Goal: Task Accomplishment & Management: Manage account settings

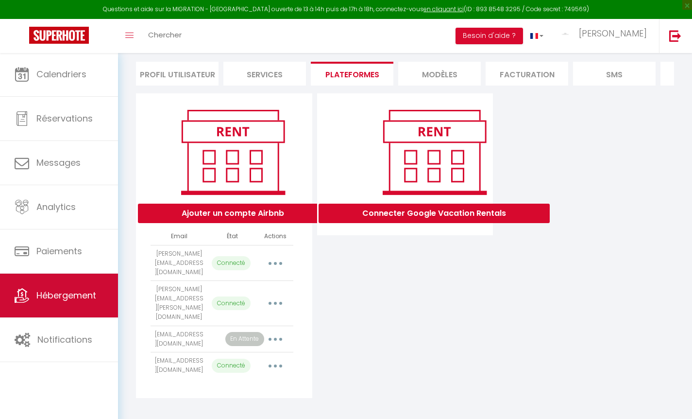
click at [43, 296] on span "Hébergement" at bounding box center [66, 295] width 60 height 12
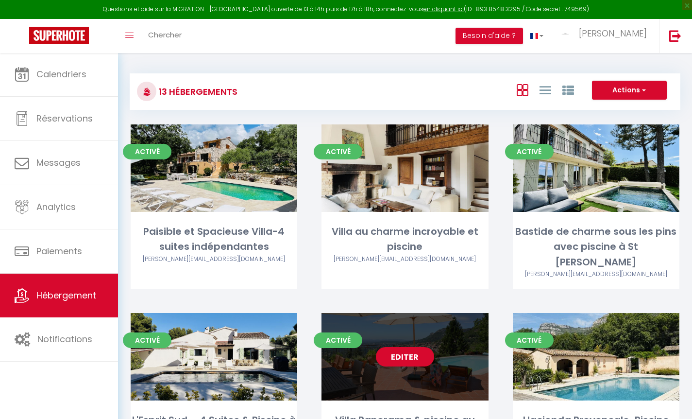
scroll to position [190, 0]
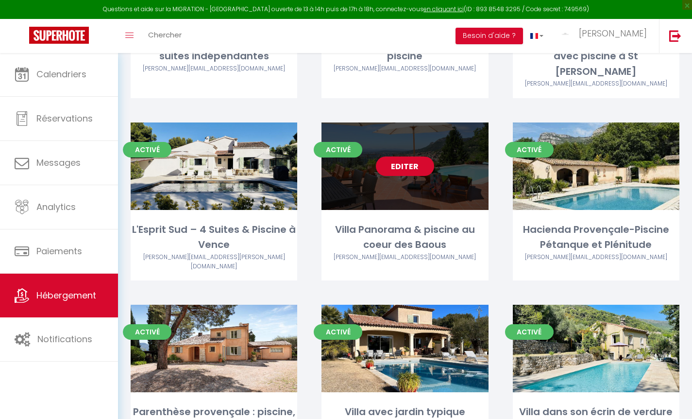
click at [422, 156] on link "Editer" at bounding box center [405, 165] width 58 height 19
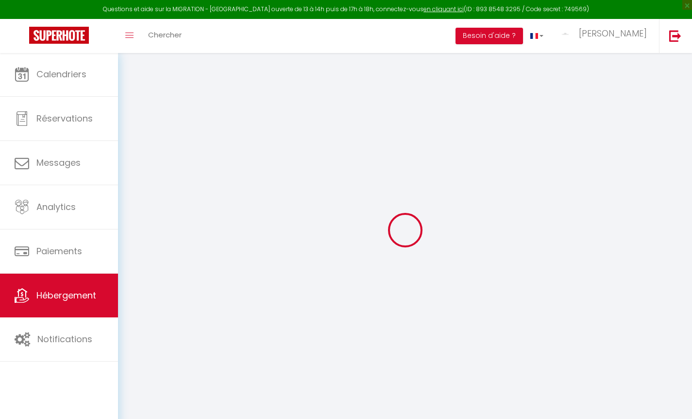
select select "+ 3 %"
select select "+ 70 %"
select select
checkbox input "false"
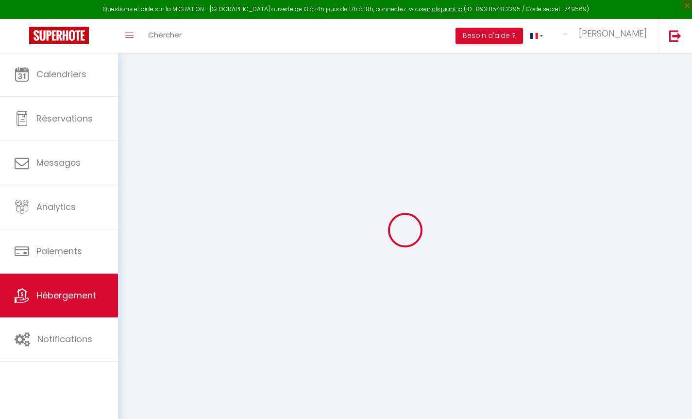
checkbox input "true"
checkbox input "false"
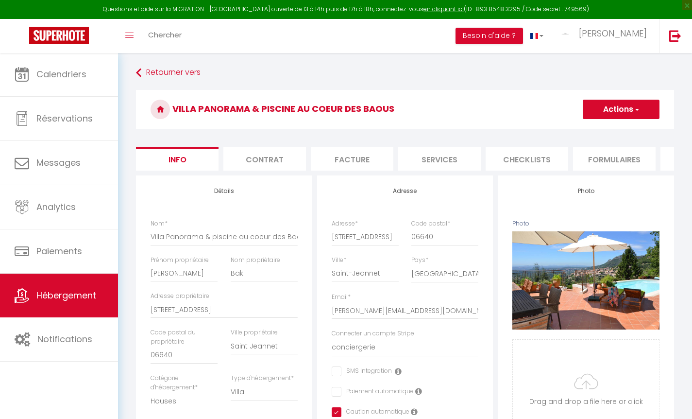
select select
checkbox input "false"
checkbox input "true"
checkbox input "false"
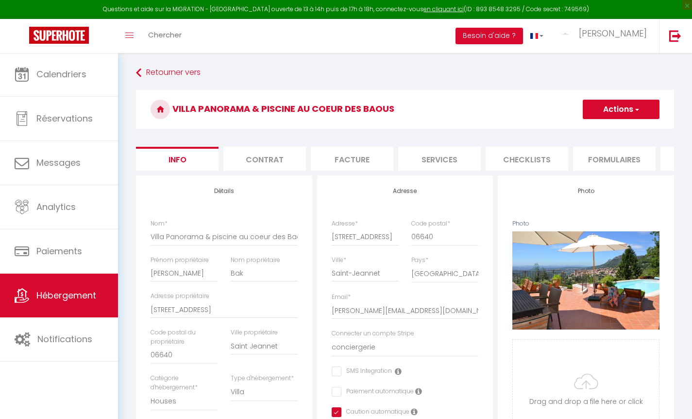
scroll to position [0, 167]
click at [554, 155] on li "Plateformes" at bounding box center [534, 159] width 83 height 24
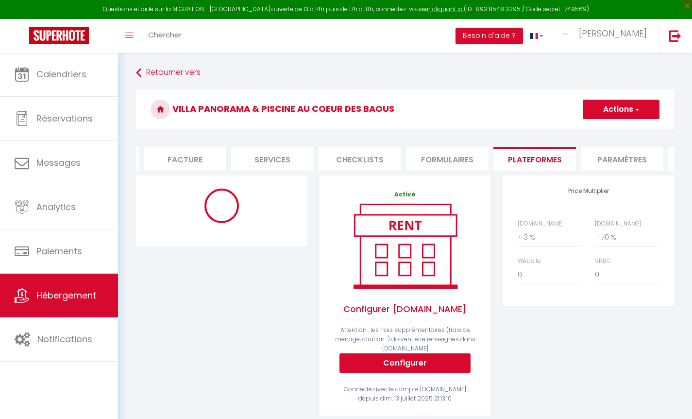
select select "3706-23102034"
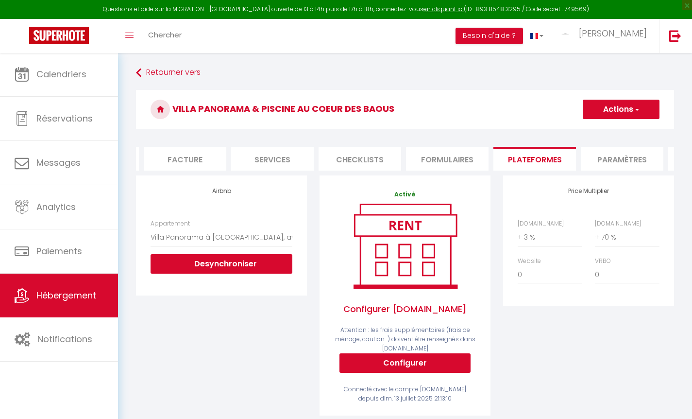
click at [71, 290] on span "Hébergement" at bounding box center [66, 295] width 60 height 12
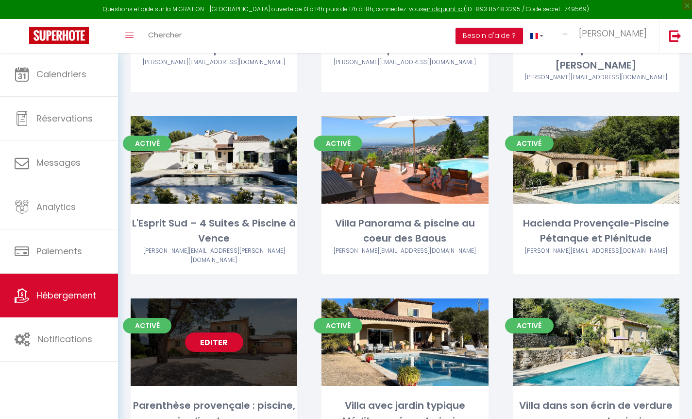
scroll to position [255, 0]
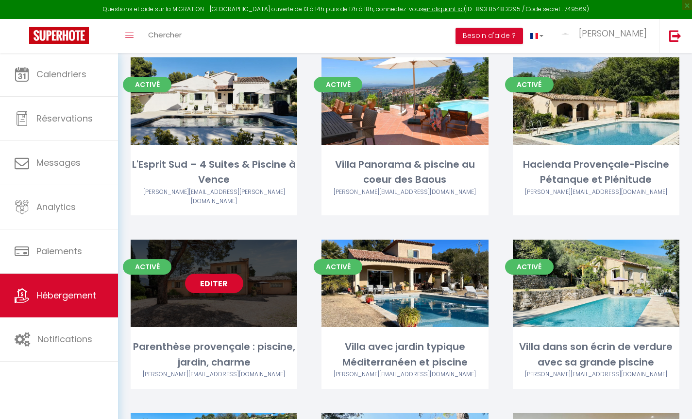
click at [217, 273] on link "Editer" at bounding box center [214, 282] width 58 height 19
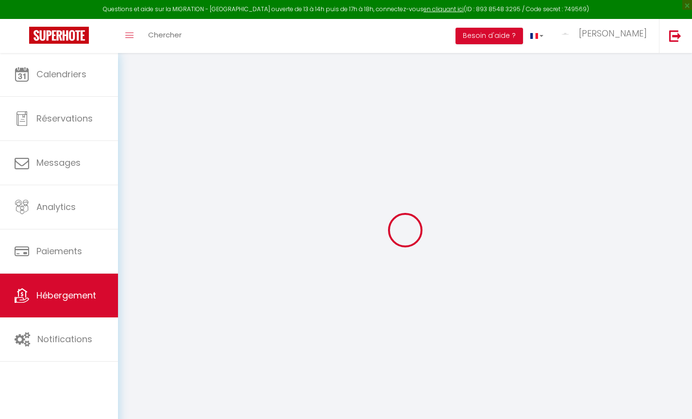
select select "+ 45 %"
select select "+ 70 %"
select select
checkbox input "false"
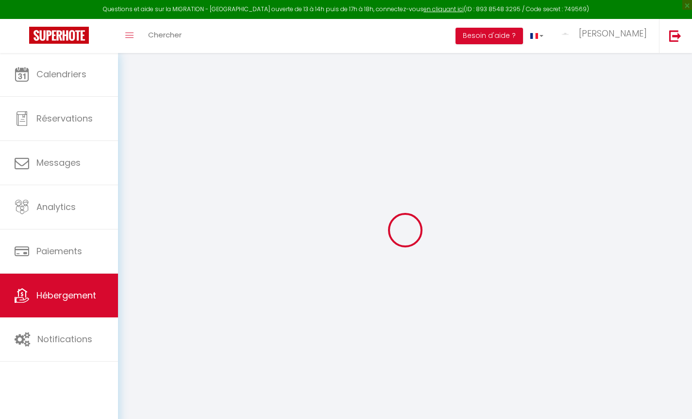
checkbox input "true"
checkbox input "false"
select select
checkbox input "false"
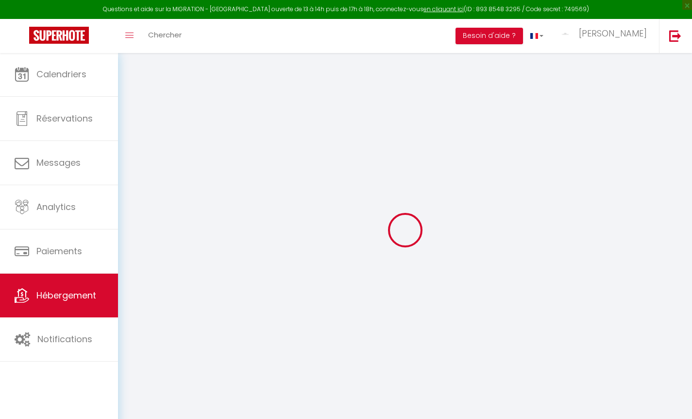
checkbox input "true"
checkbox input "false"
select select "3706-1407997548902015471"
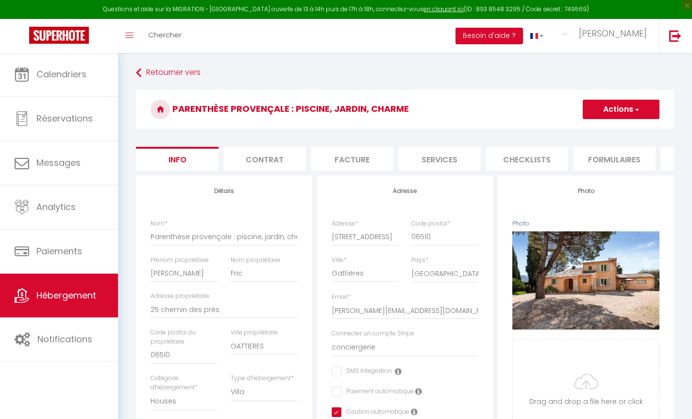
click at [597, 162] on li "Formulaires" at bounding box center [614, 159] width 83 height 24
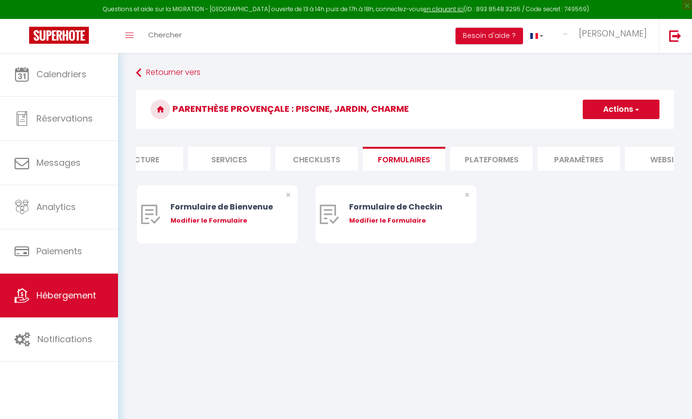
scroll to position [0, 211]
click at [507, 162] on li "Plateformes" at bounding box center [490, 159] width 83 height 24
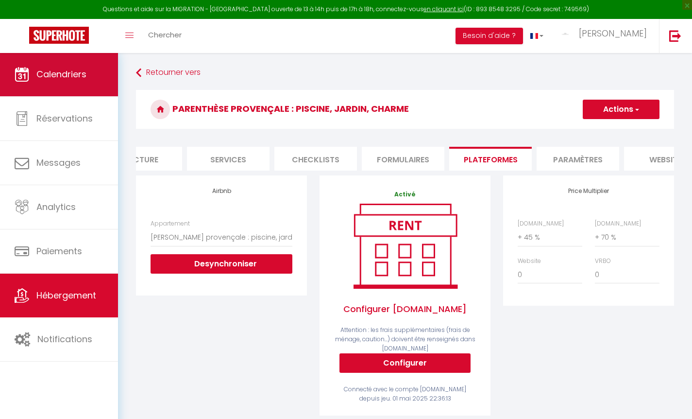
click at [75, 68] on link "Calendriers" at bounding box center [59, 74] width 118 height 44
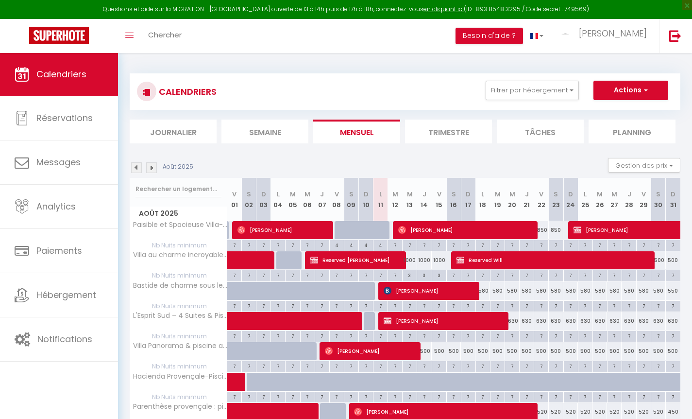
click at [658, 321] on div "630" at bounding box center [658, 321] width 15 height 18
type input "630"
type input "[PERSON_NAME] 30 Août 2025"
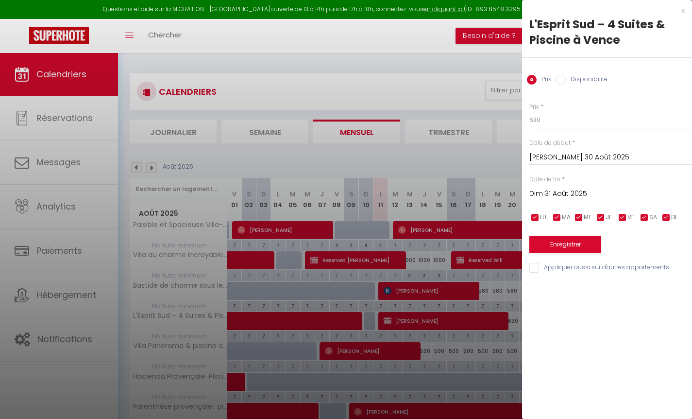
click at [569, 187] on input "Dim 31 Août 2025" at bounding box center [610, 193] width 163 height 13
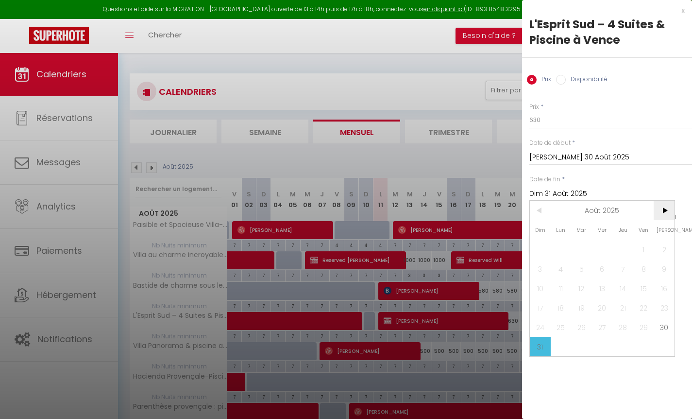
click at [663, 217] on span ">" at bounding box center [664, 210] width 21 height 19
click at [607, 249] on span "3" at bounding box center [602, 248] width 21 height 19
type input "Mer 03 Septembre 2025"
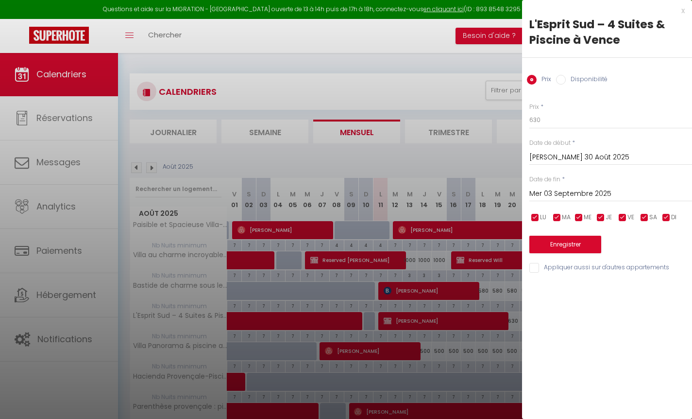
click at [583, 83] on label "Disponibilité" at bounding box center [587, 80] width 42 height 11
click at [566, 83] on input "Disponibilité" at bounding box center [561, 80] width 10 height 10
radio input "true"
radio input "false"
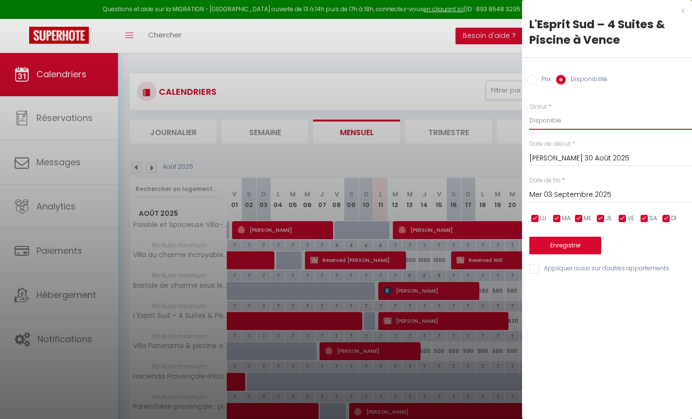
select select "0"
click at [557, 239] on button "Enregistrer" at bounding box center [565, 245] width 72 height 17
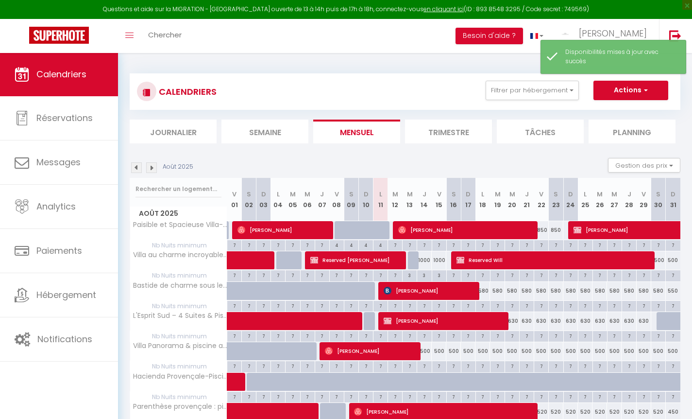
click at [153, 167] on img at bounding box center [151, 167] width 11 height 11
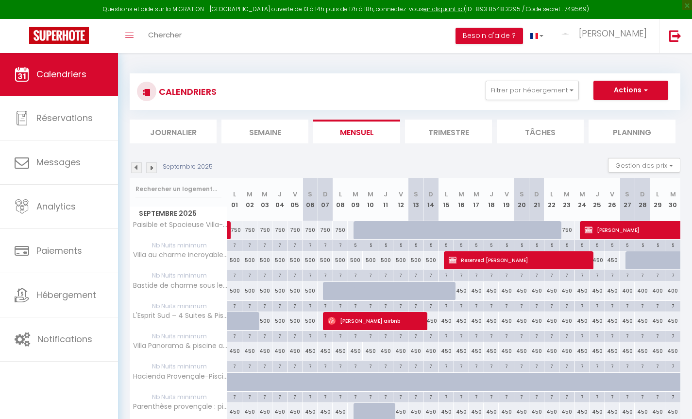
click at [262, 322] on div "500" at bounding box center [264, 321] width 15 height 18
select select "1"
type input "Mer 03 Septembre 2025"
type input "Jeu 04 Septembre 2025"
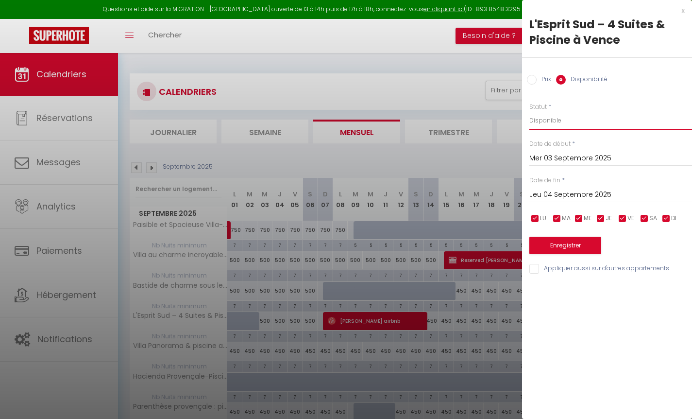
select select "0"
click at [584, 245] on button "Enregistrer" at bounding box center [565, 245] width 72 height 17
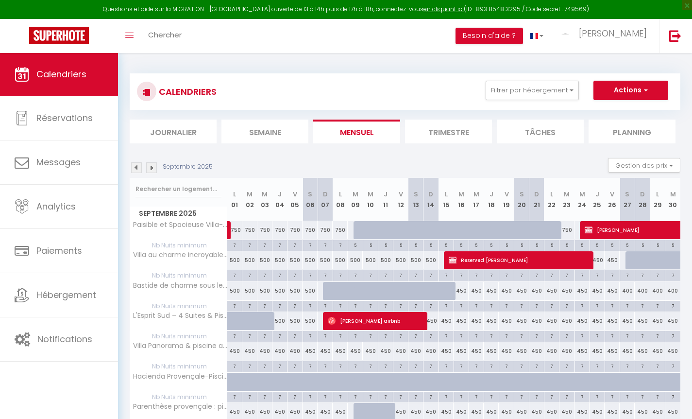
click at [136, 167] on img at bounding box center [136, 167] width 11 height 11
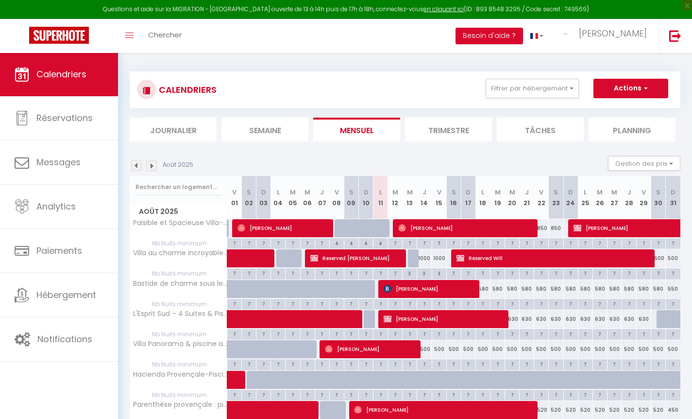
scroll to position [65, 0]
